Goal: Check status: Check status

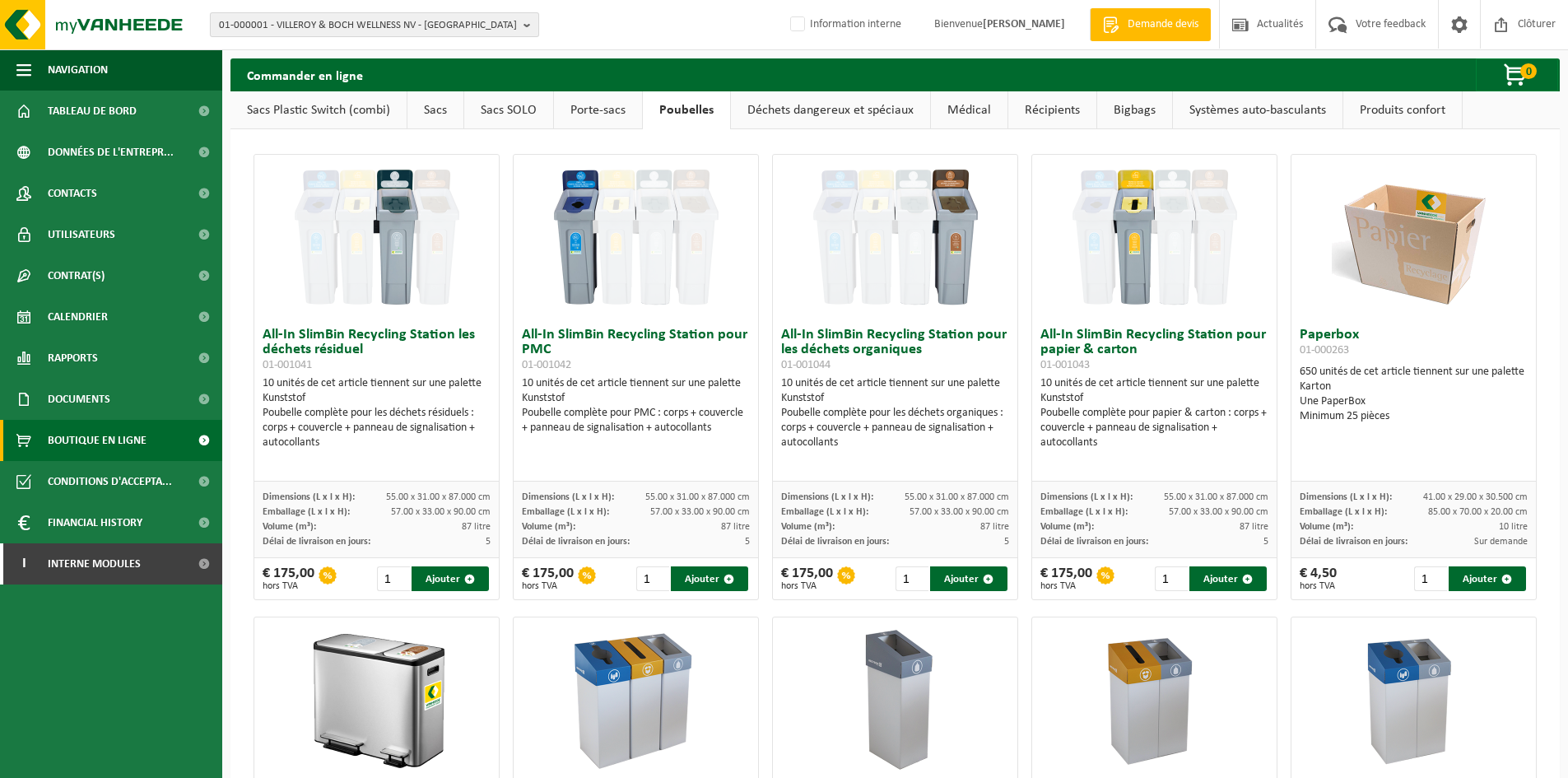
click at [315, 19] on span "01-000001 - VILLEROY & BOCH WELLNESS NV - [GEOGRAPHIC_DATA]" at bounding box center [368, 25] width 298 height 25
type input "deltri"
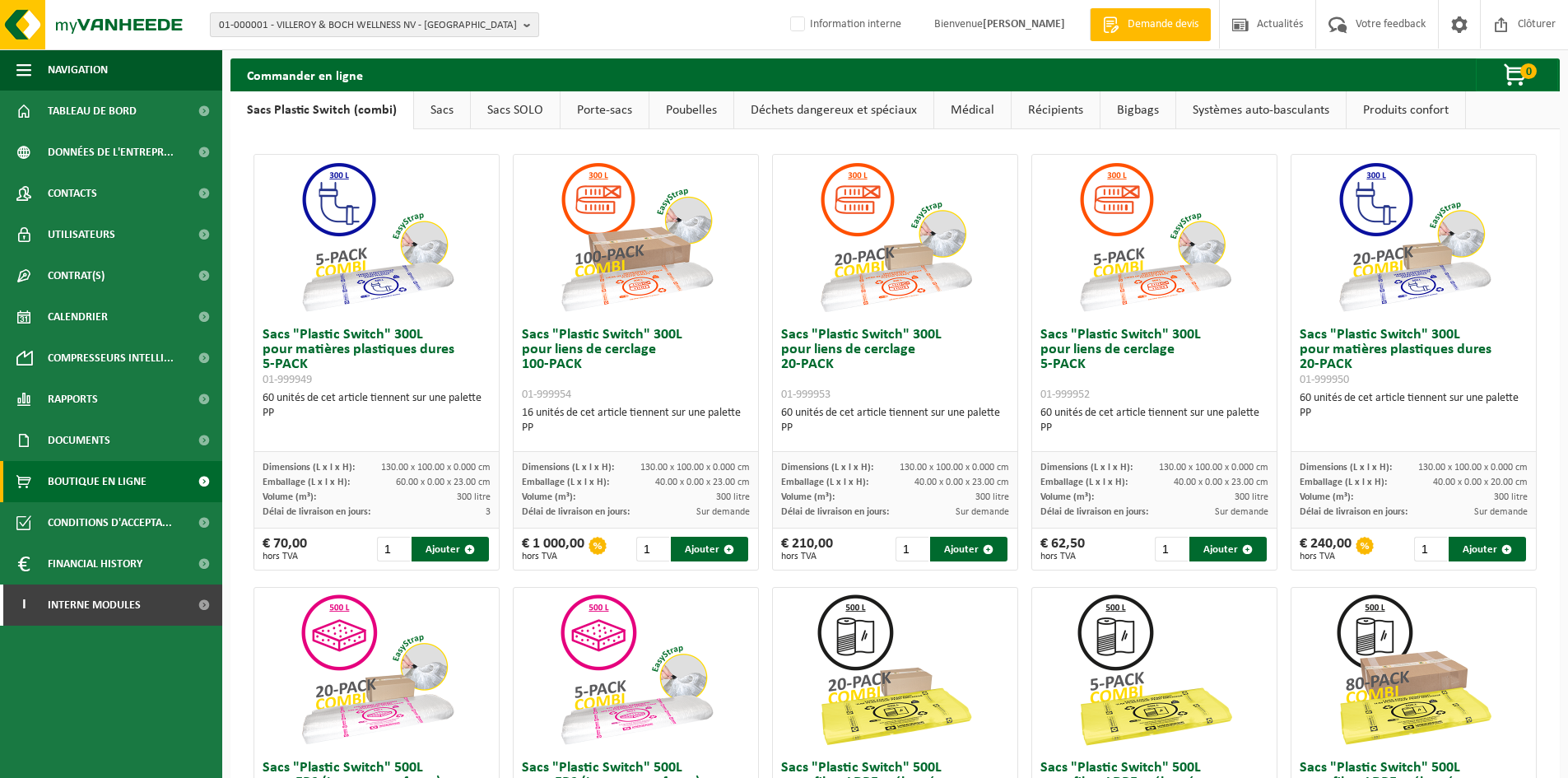
click at [316, 28] on span "01-000001 - VILLEROY & BOCH WELLNESS NV - ROESELARE" at bounding box center [368, 25] width 298 height 25
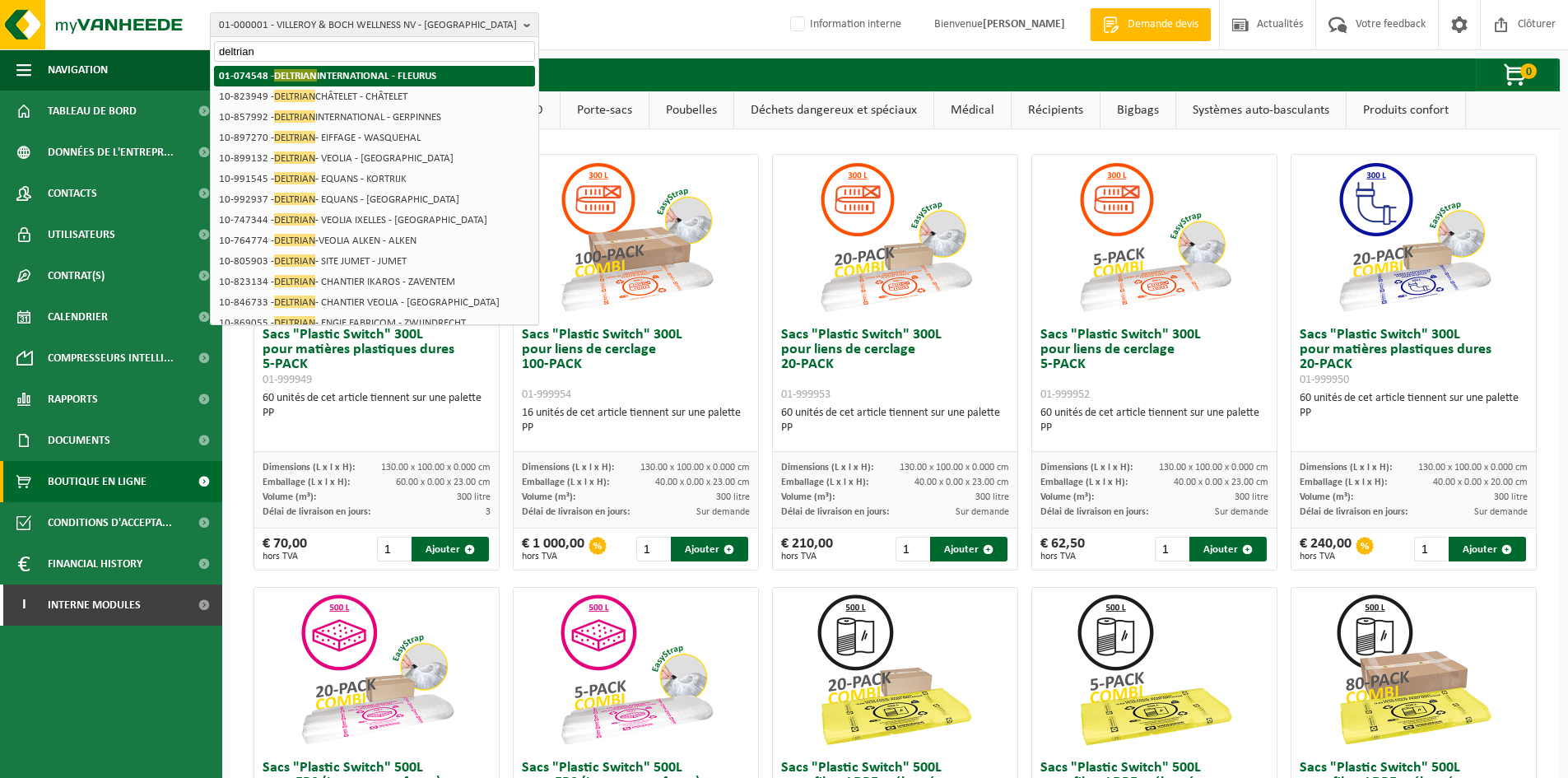
type input "deltrian"
click at [336, 82] on li "01-074548 - DELTRIAN INTERNATIONAL - FLEURUS" at bounding box center [374, 76] width 321 height 21
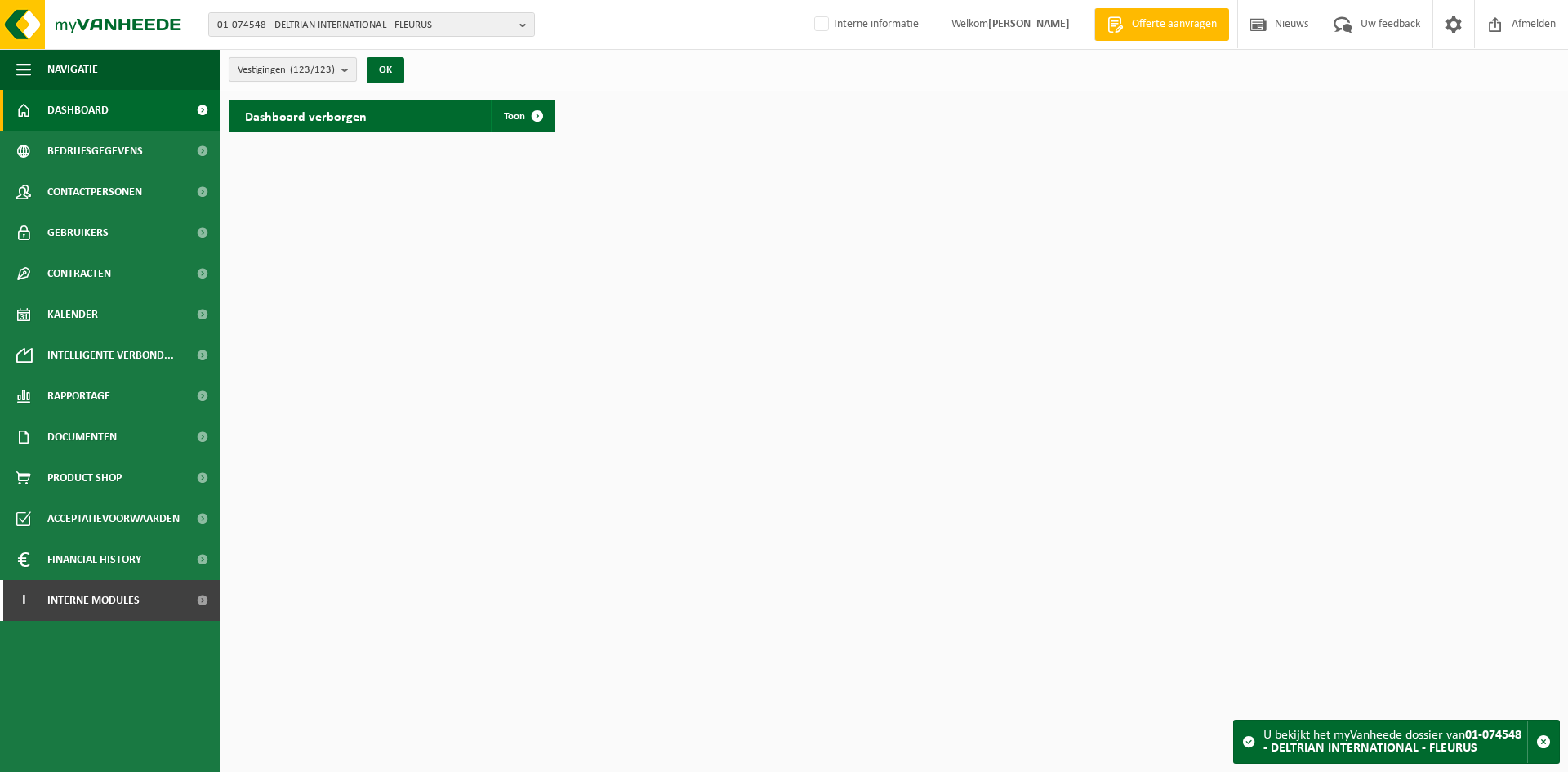
click at [324, 67] on count "(123/123)" at bounding box center [312, 70] width 45 height 11
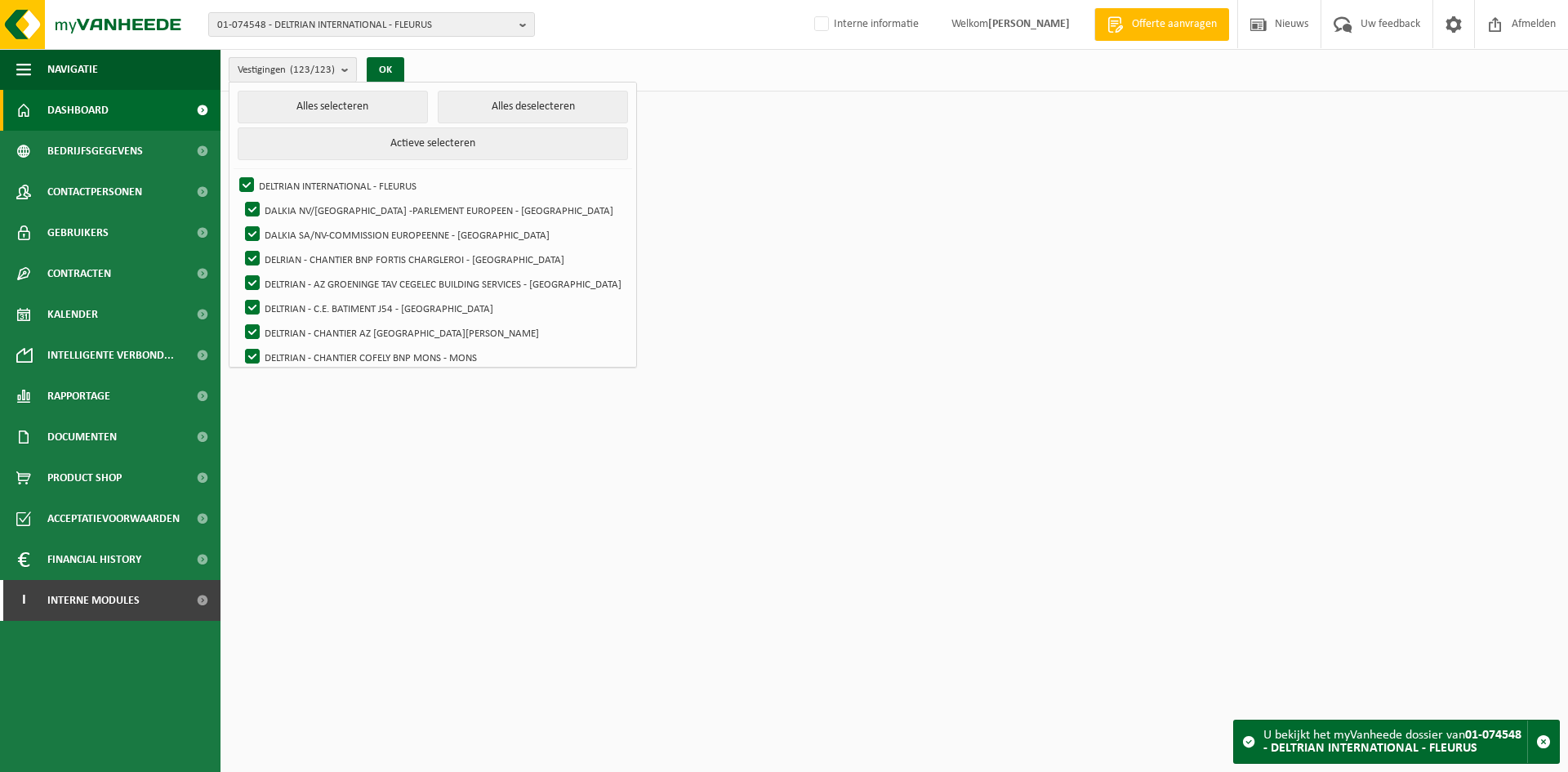
click at [325, 74] on count "(123/123)" at bounding box center [312, 70] width 45 height 11
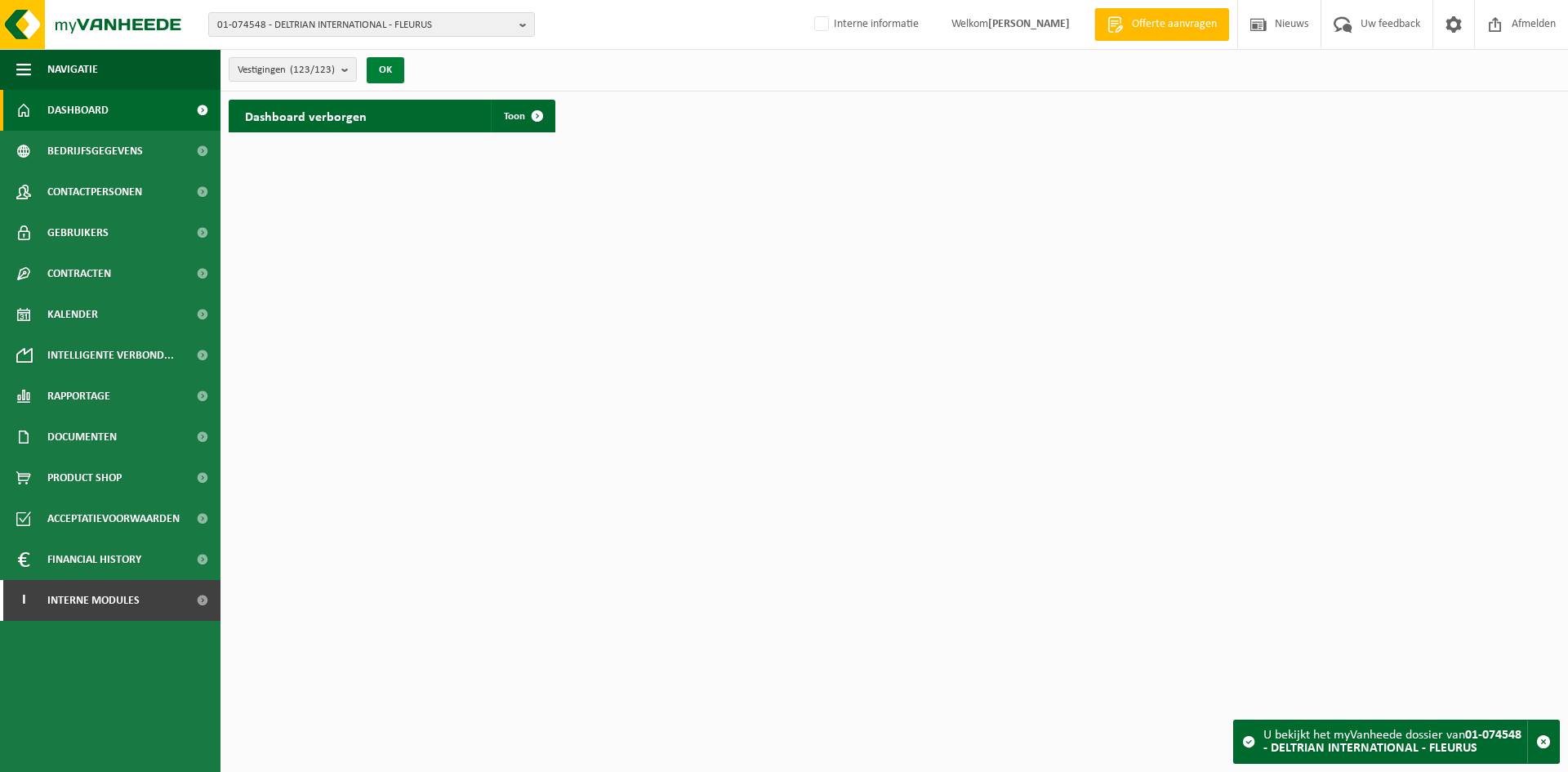
click at [372, 62] on button "OK" at bounding box center [385, 70] width 37 height 26
click at [497, 112] on link "Toon" at bounding box center [522, 116] width 63 height 32
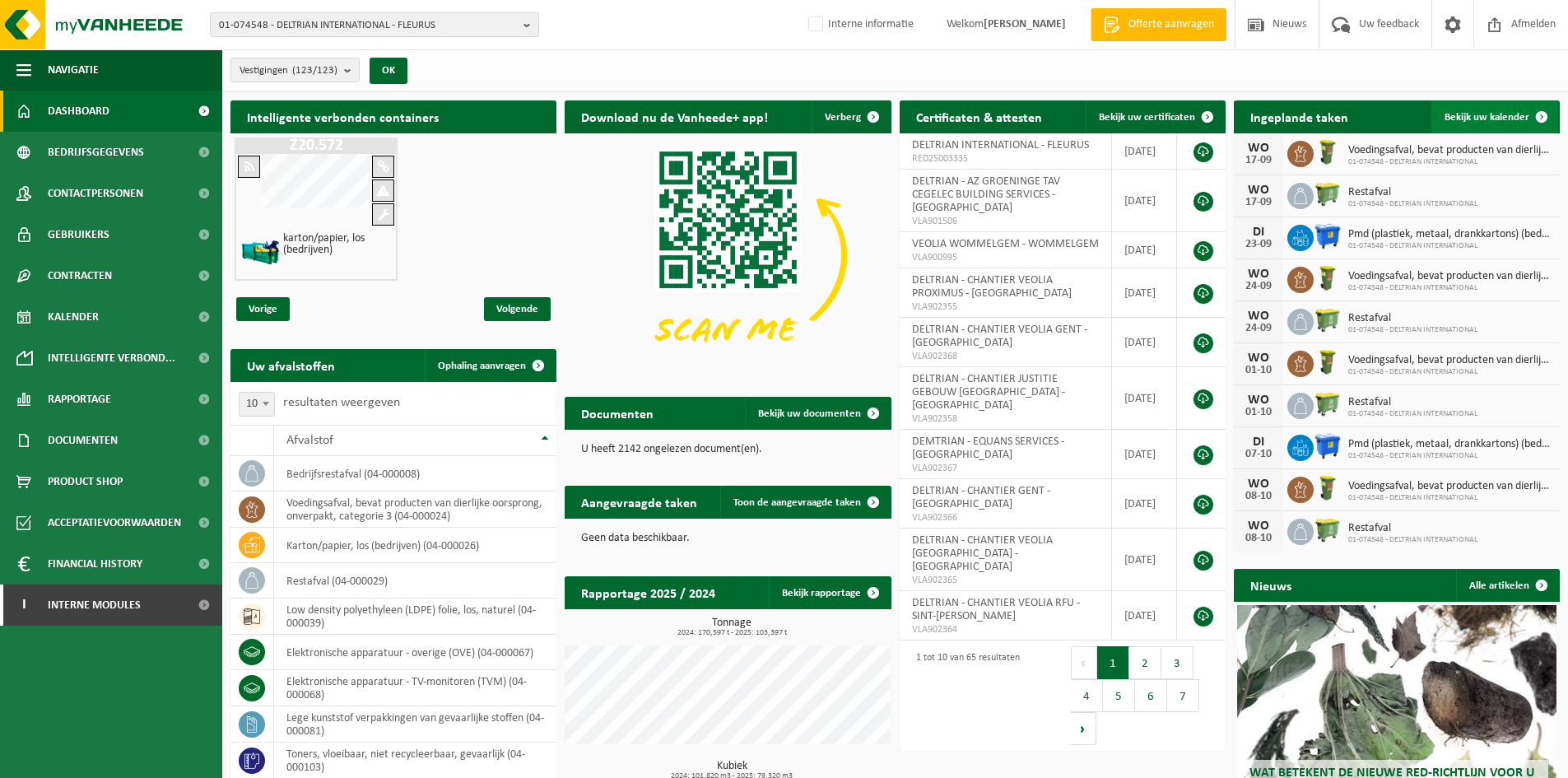
click at [1489, 120] on span "Bekijk uw kalender" at bounding box center [1487, 117] width 85 height 11
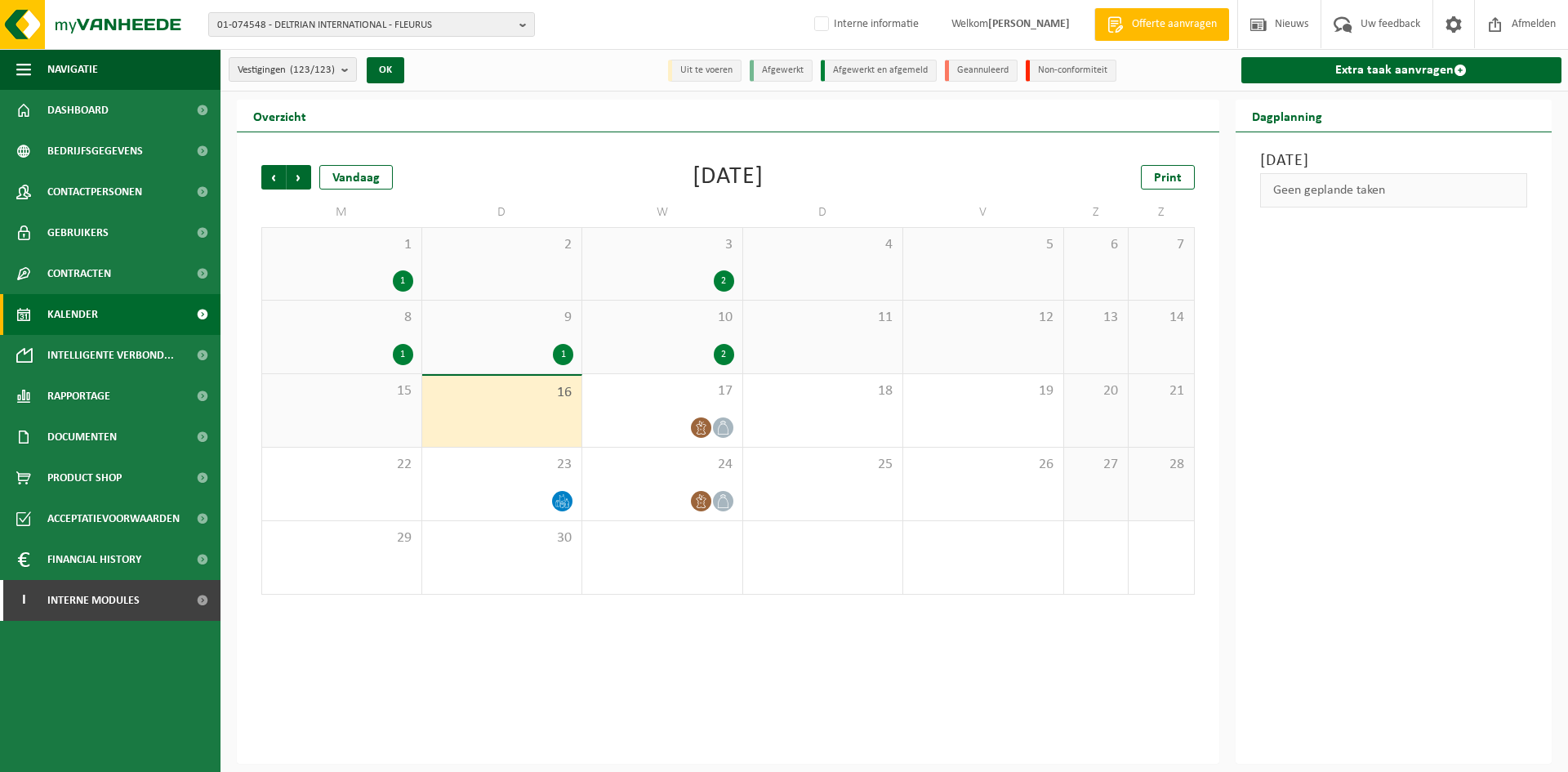
click at [540, 269] on div "2" at bounding box center [501, 264] width 160 height 72
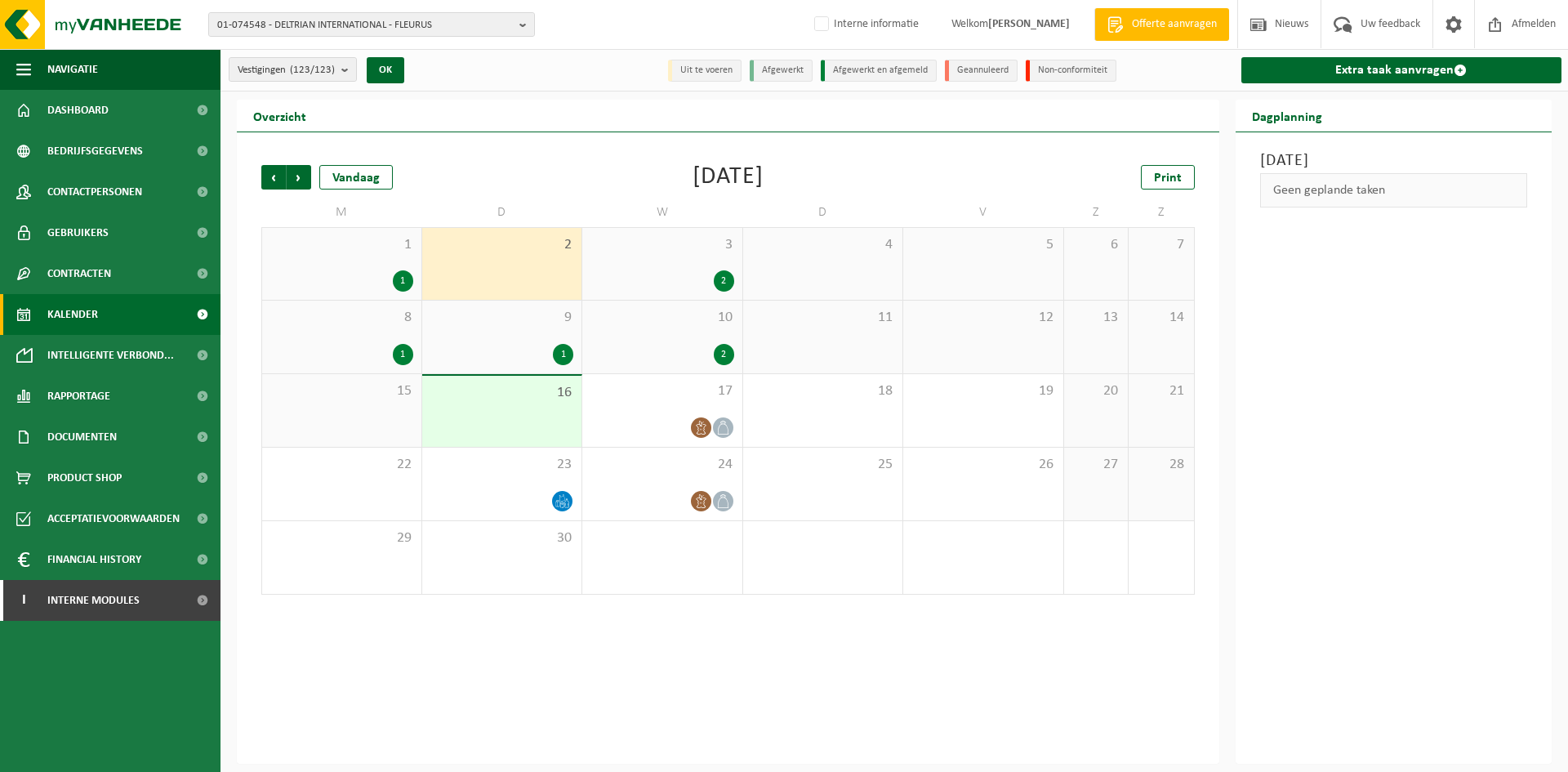
click at [675, 258] on div "3 2" at bounding box center [662, 264] width 160 height 72
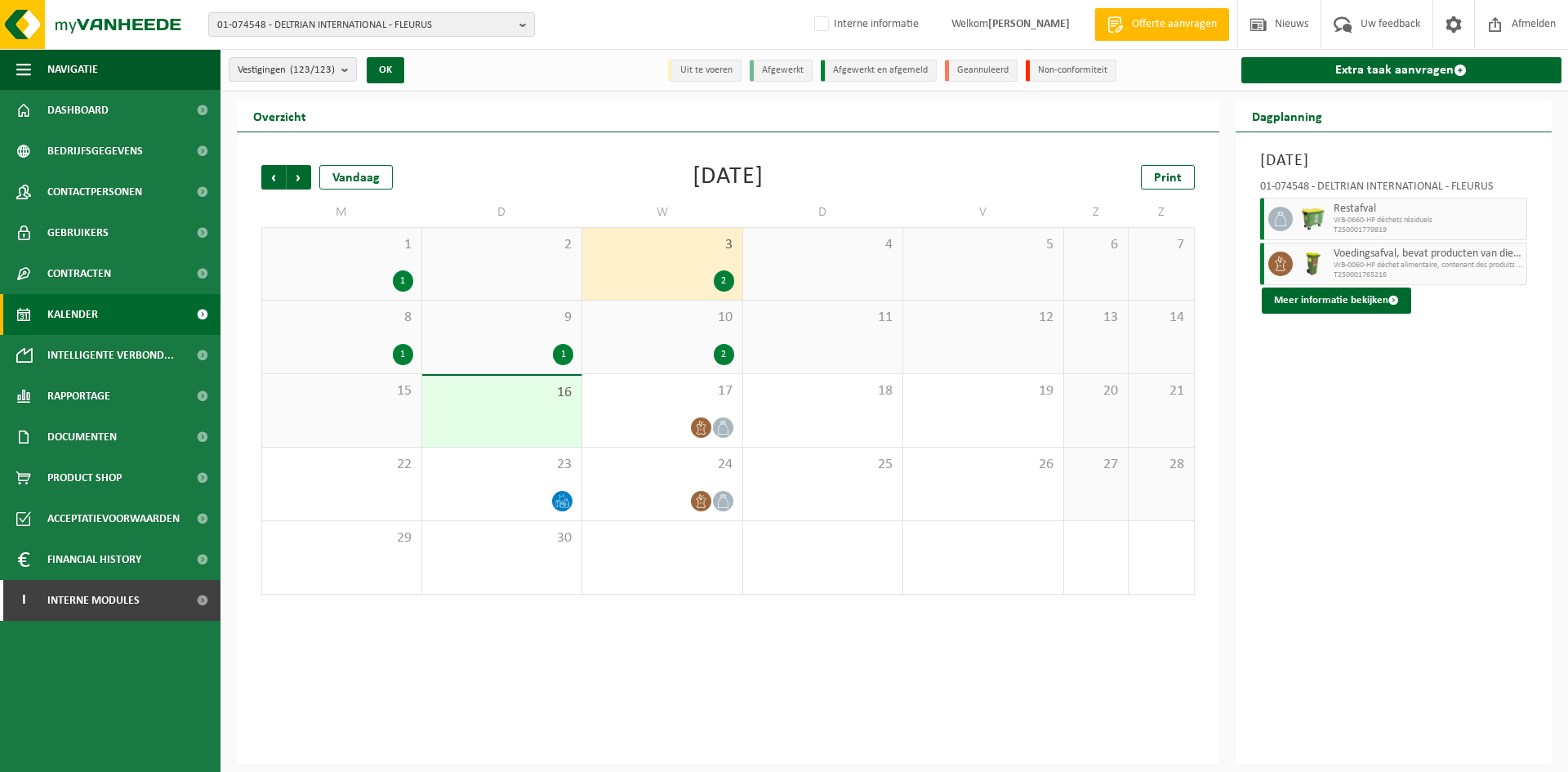
click at [383, 268] on div "1 1" at bounding box center [342, 264] width 160 height 72
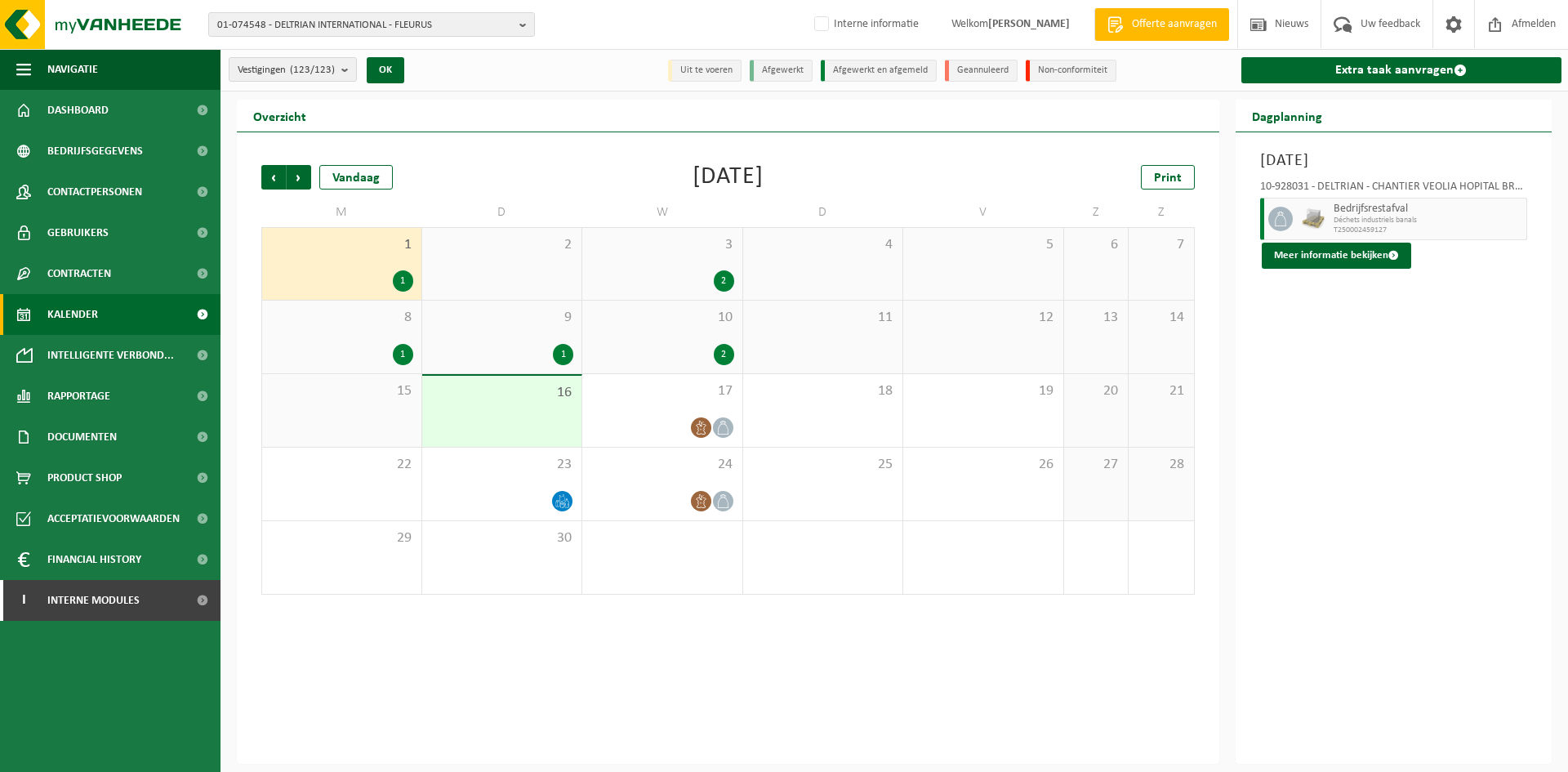
click at [1348, 211] on span "Bedrijfsrestafval" at bounding box center [1429, 209] width 190 height 13
click at [1344, 268] on div "[DATE] 10-928031 - DELTRIAN - CHANTIER VEOLIA HOPITAL BRACOPS - ANDERLECHT Bedr…" at bounding box center [1395, 448] width 317 height 632
click at [1347, 259] on button "Meer informatie bekijken" at bounding box center [1337, 256] width 150 height 26
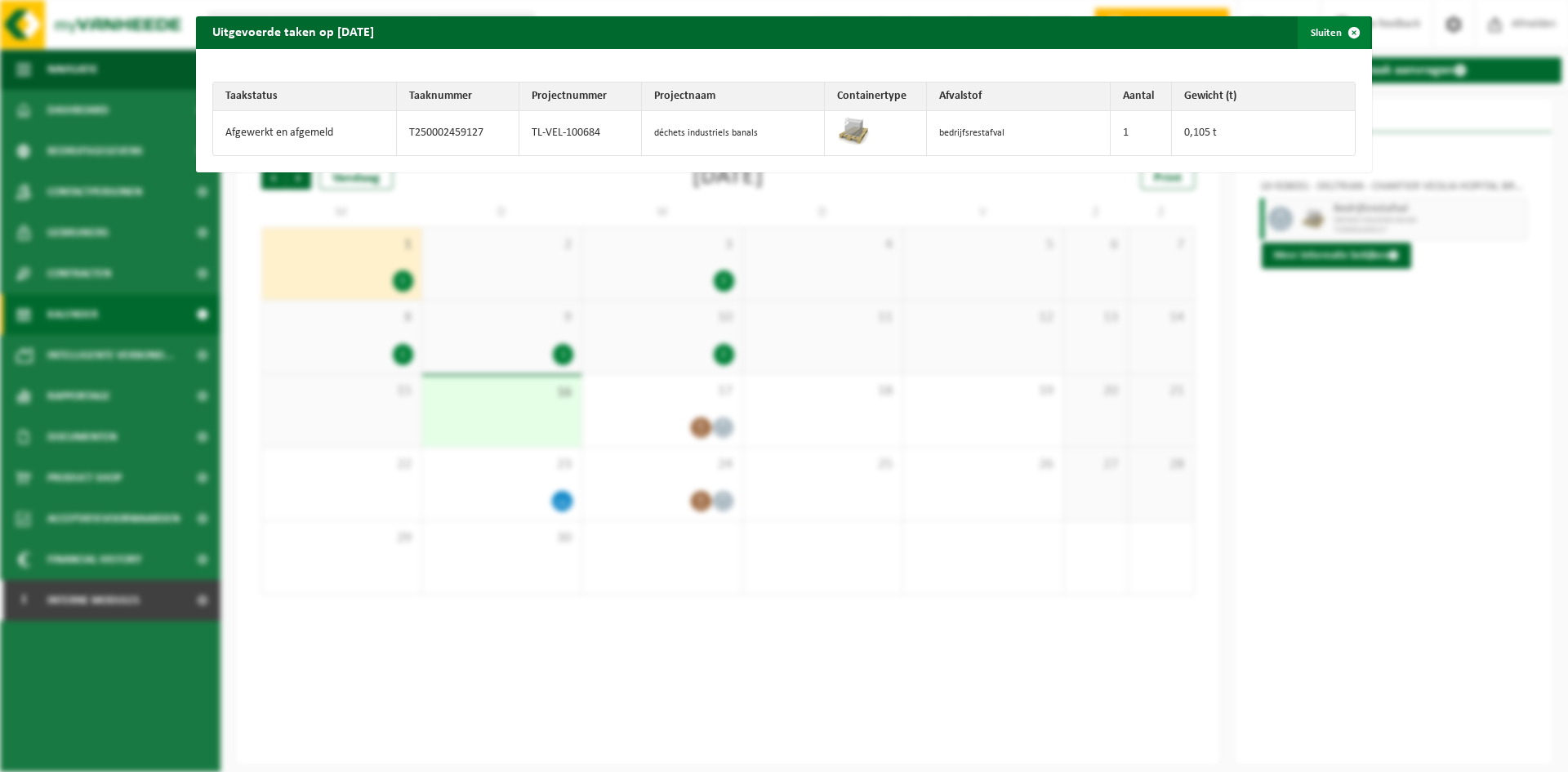
click at [1338, 43] on span "button" at bounding box center [1354, 32] width 32 height 32
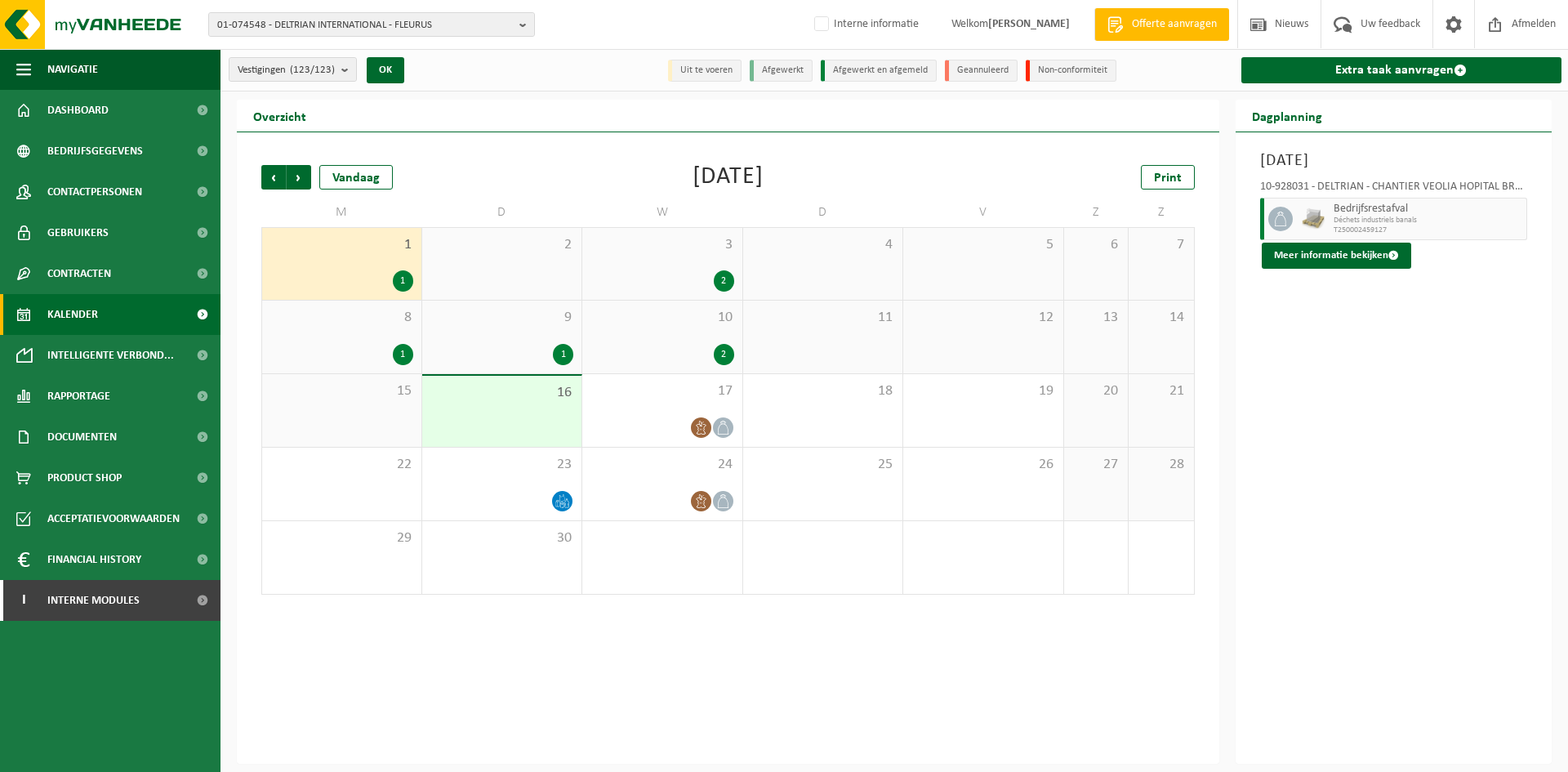
click at [377, 325] on span "8" at bounding box center [342, 317] width 143 height 18
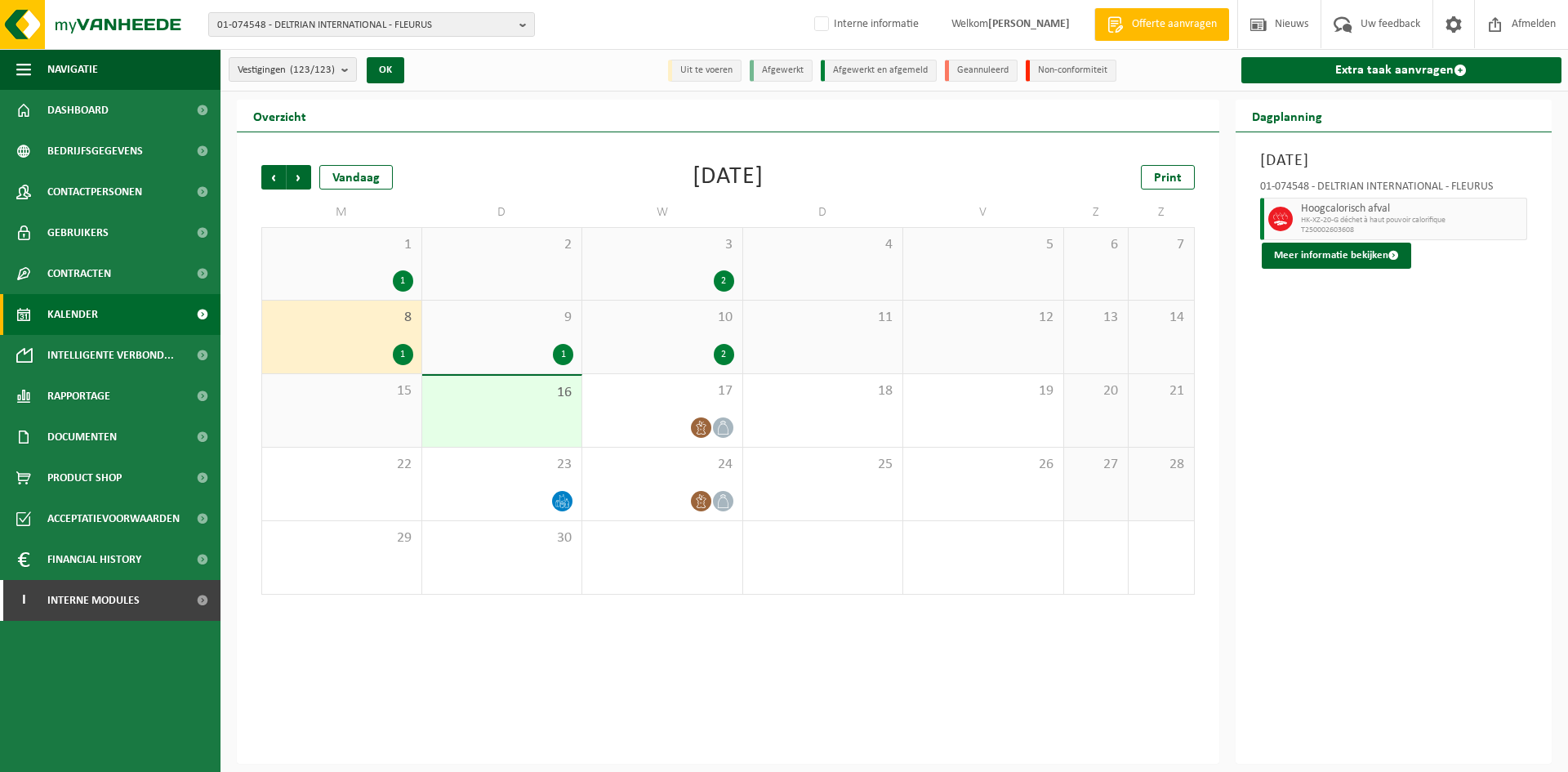
click at [518, 336] on div "9 1" at bounding box center [501, 337] width 160 height 72
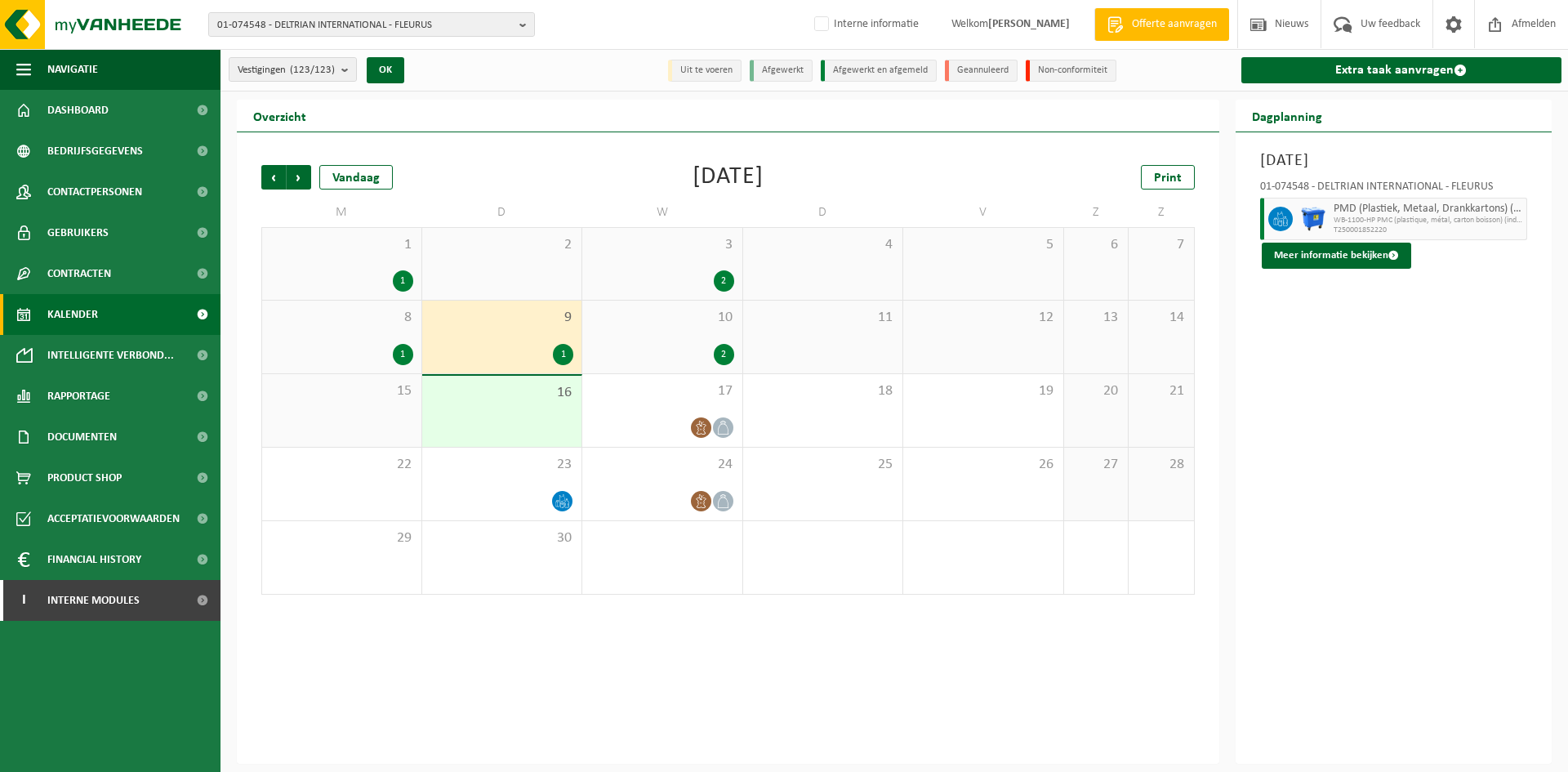
click at [623, 329] on div "10 2" at bounding box center [662, 337] width 160 height 72
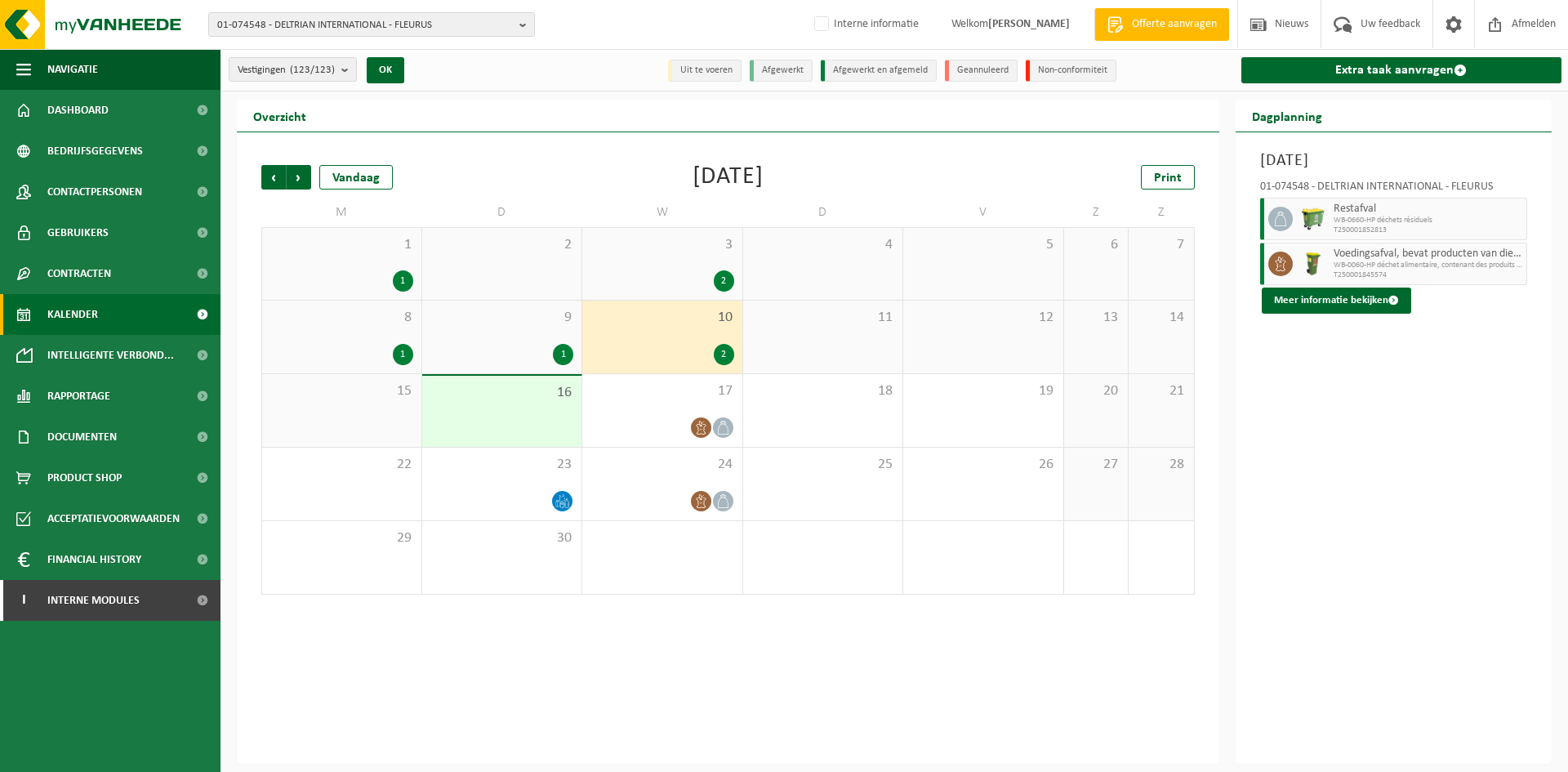
click at [661, 264] on div "3 2" at bounding box center [662, 264] width 160 height 72
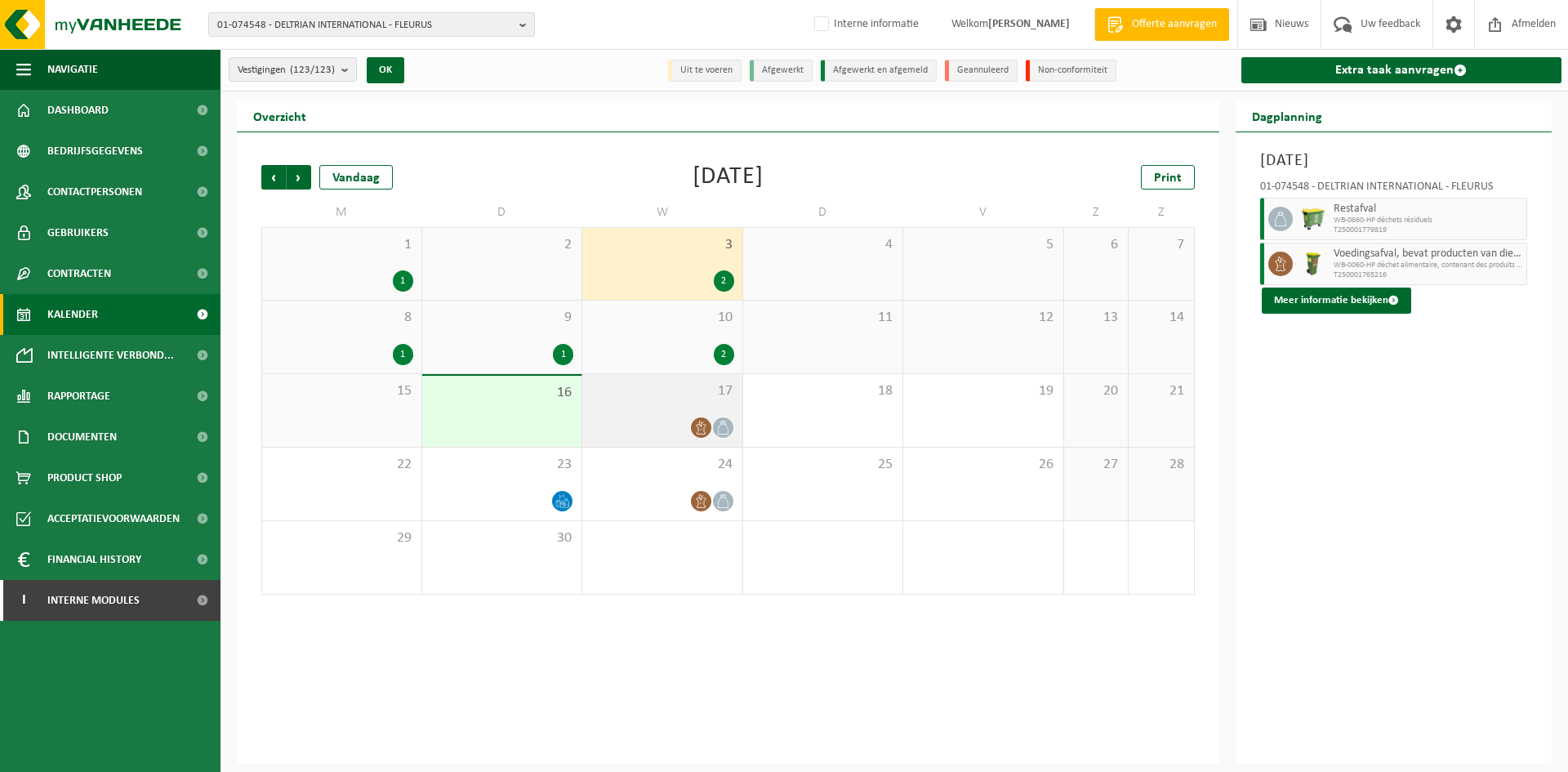
click at [666, 415] on div "17" at bounding box center [662, 410] width 160 height 72
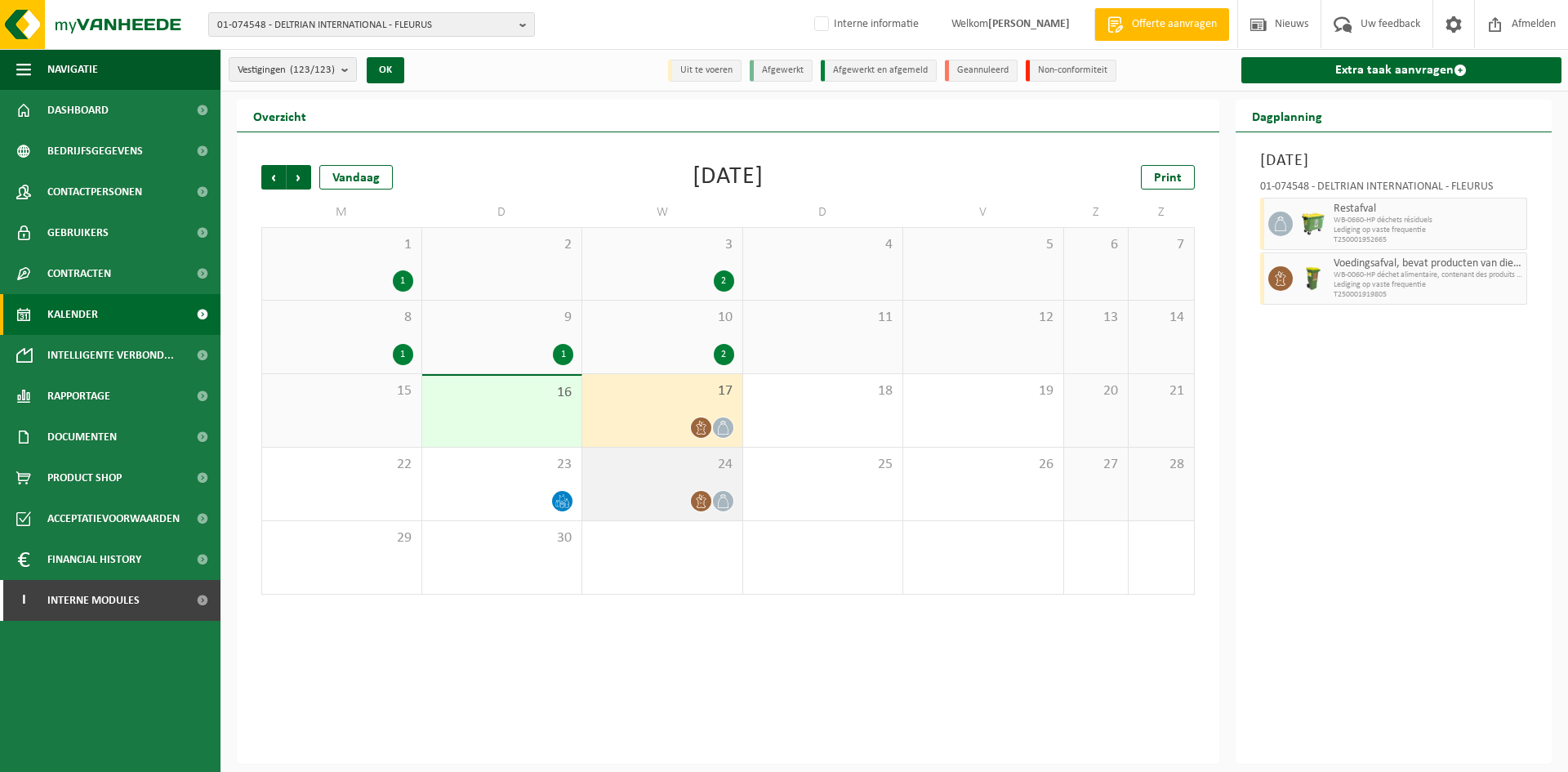
click at [668, 486] on div "24" at bounding box center [662, 484] width 160 height 72
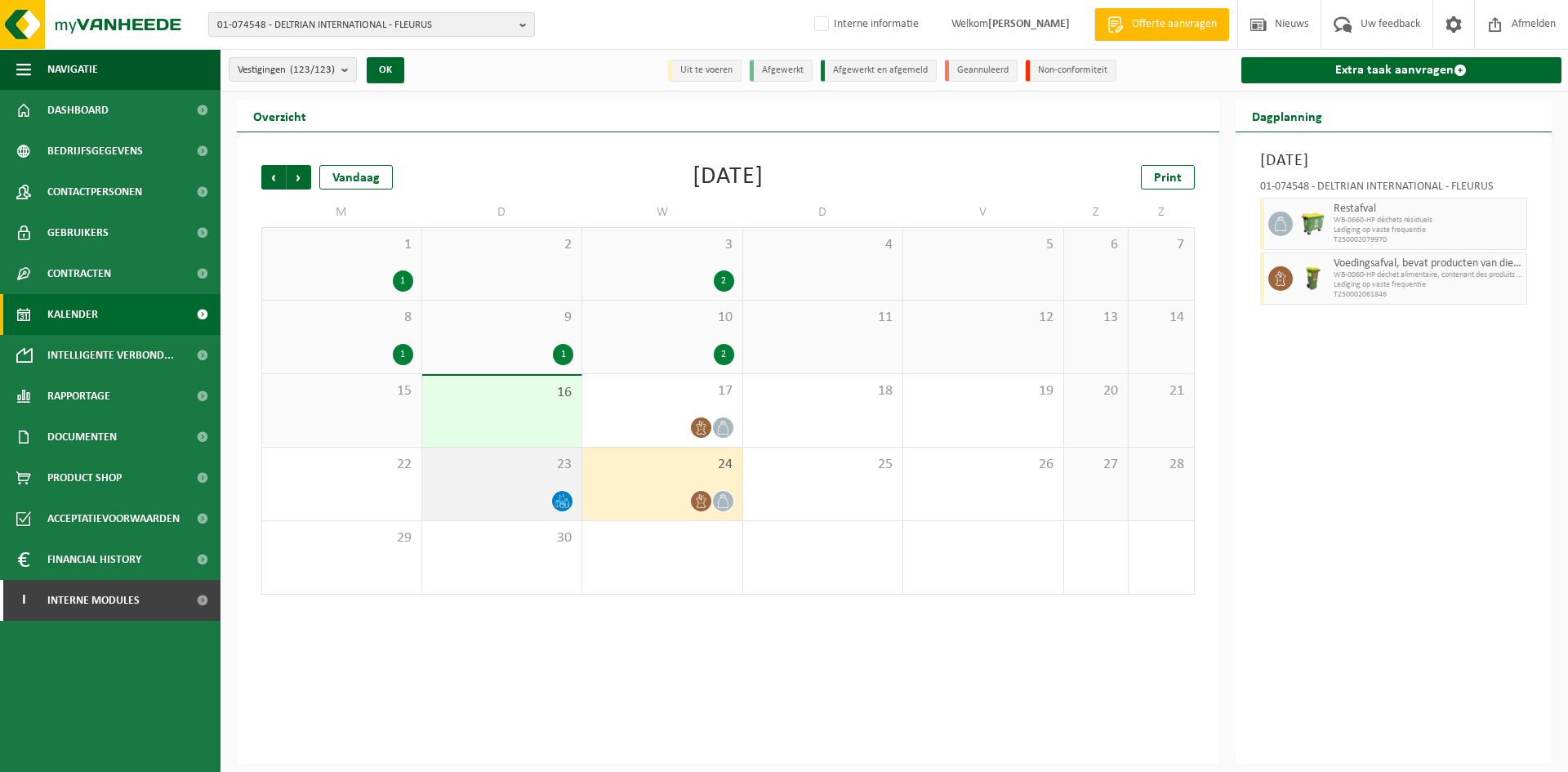
click at [513, 482] on div "23" at bounding box center [501, 484] width 160 height 72
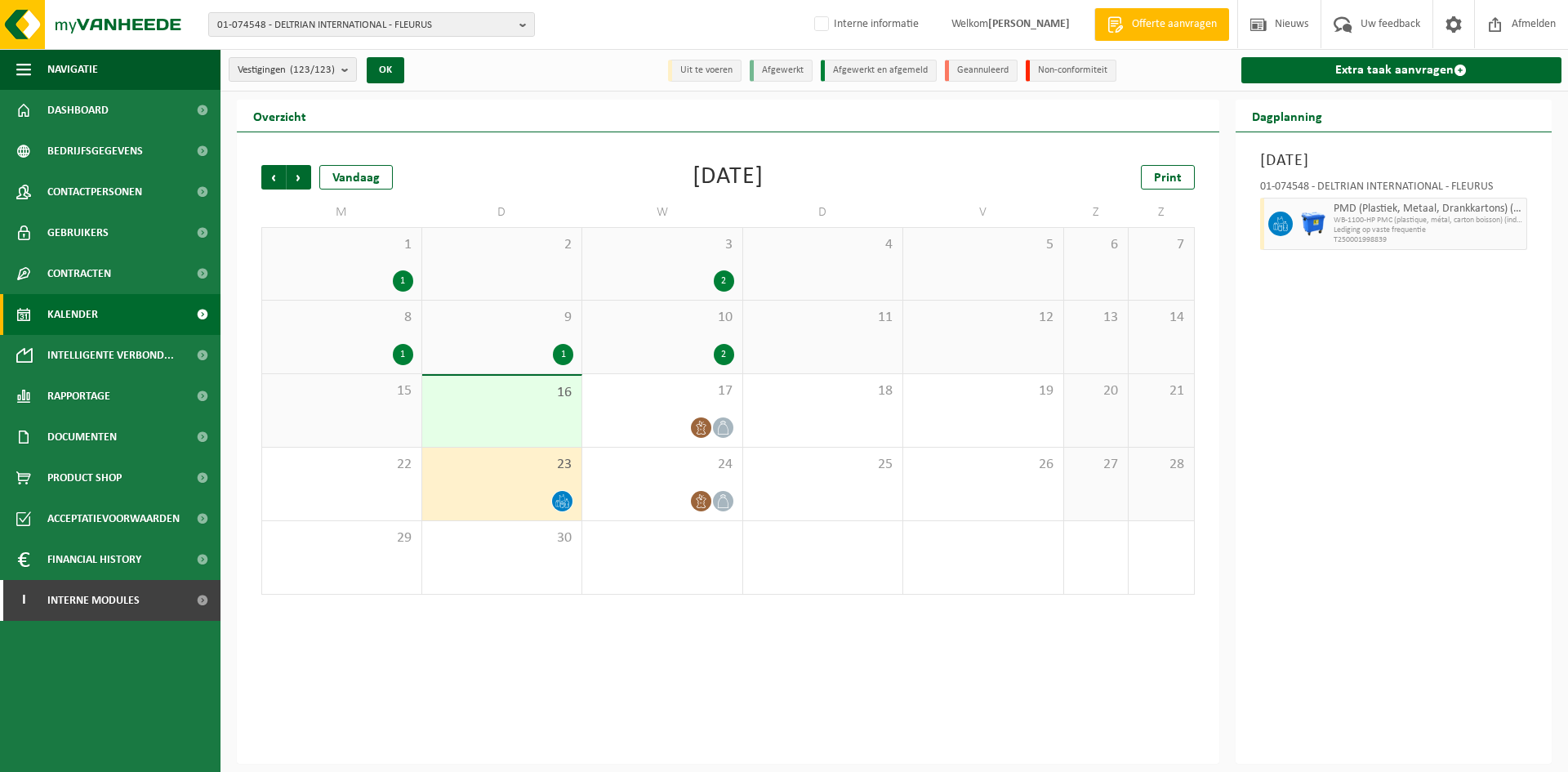
click at [563, 306] on div "9 1" at bounding box center [501, 337] width 160 height 72
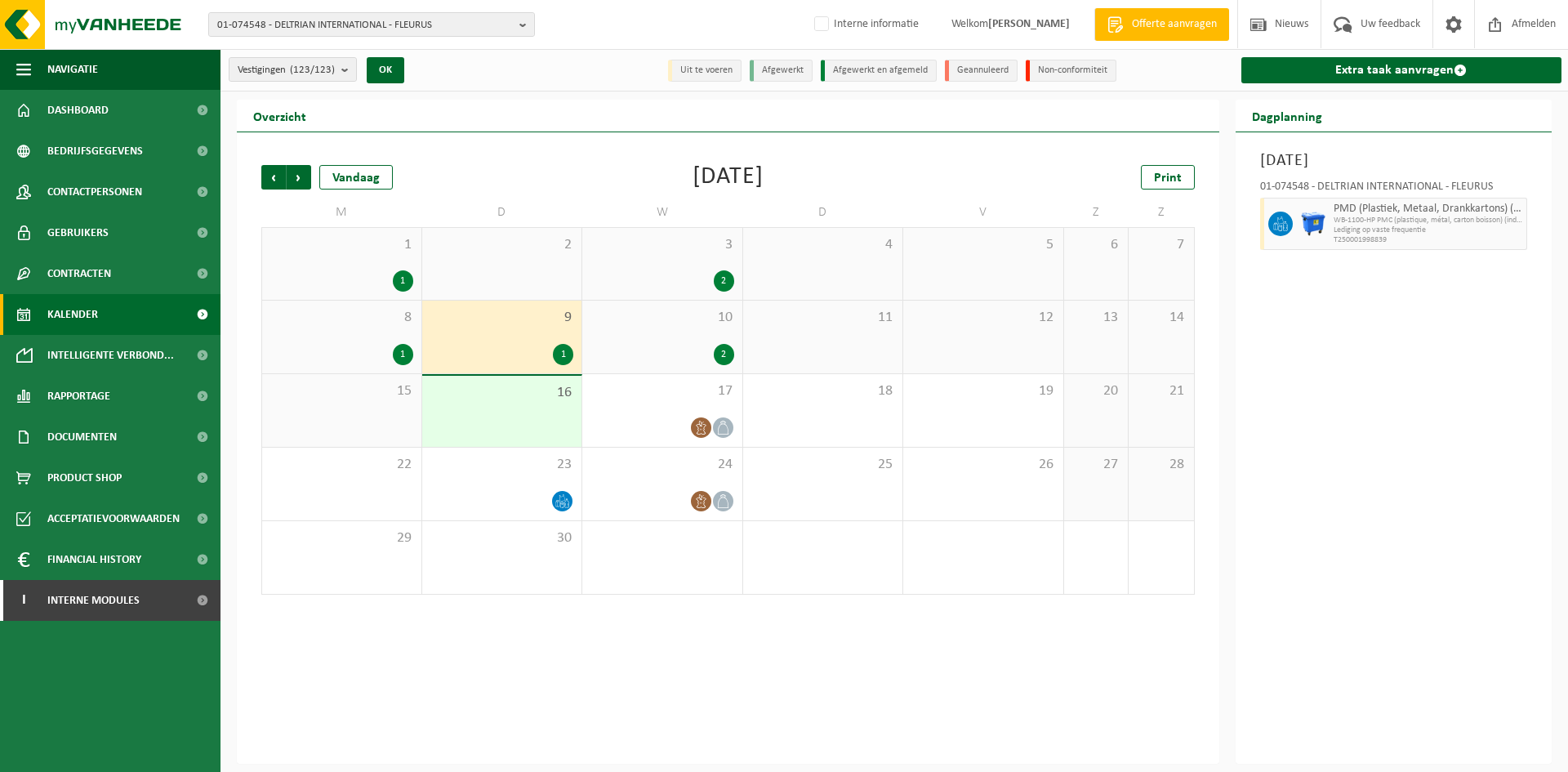
click at [577, 259] on div "2" at bounding box center [501, 264] width 160 height 72
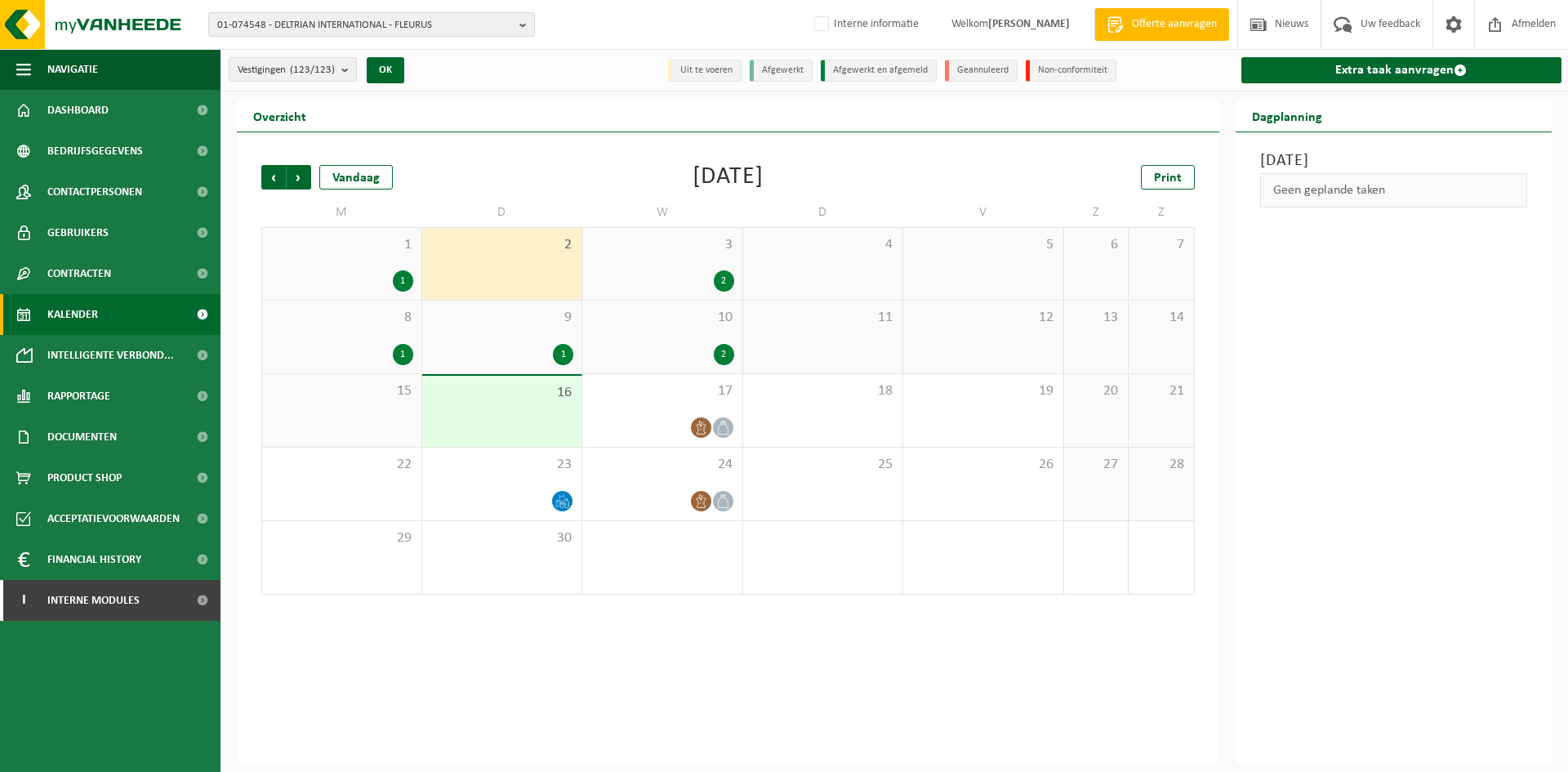
click at [1306, 187] on div "Geen geplande taken" at bounding box center [1395, 190] width 268 height 34
